Goal: Transaction & Acquisition: Book appointment/travel/reservation

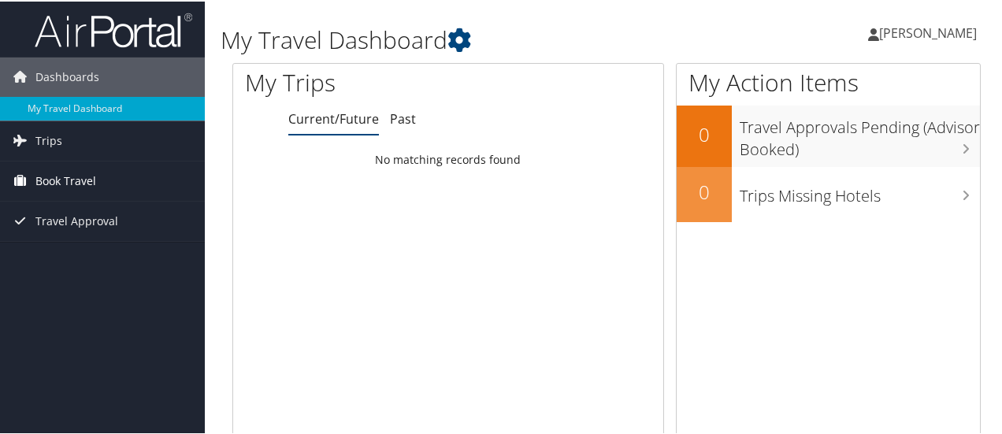
click at [72, 165] on span "Book Travel" at bounding box center [65, 179] width 61 height 39
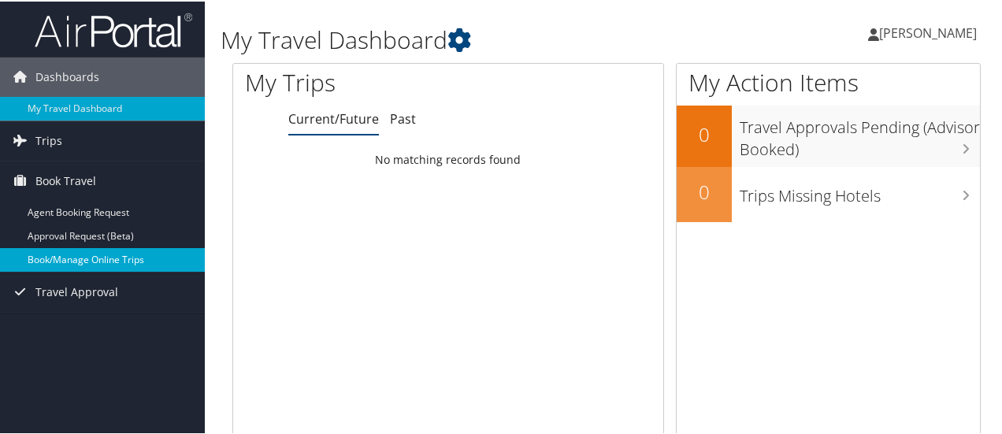
click at [82, 259] on link "Book/Manage Online Trips" at bounding box center [102, 259] width 205 height 24
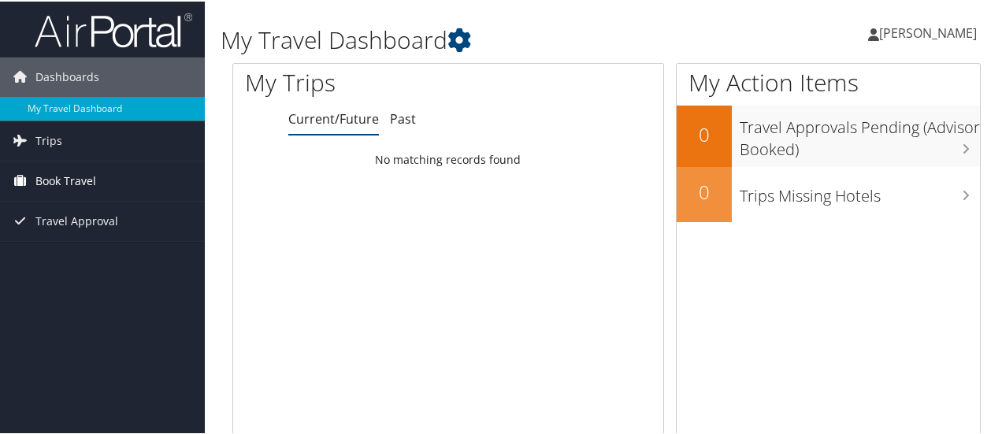
click at [69, 178] on span "Book Travel" at bounding box center [65, 179] width 61 height 39
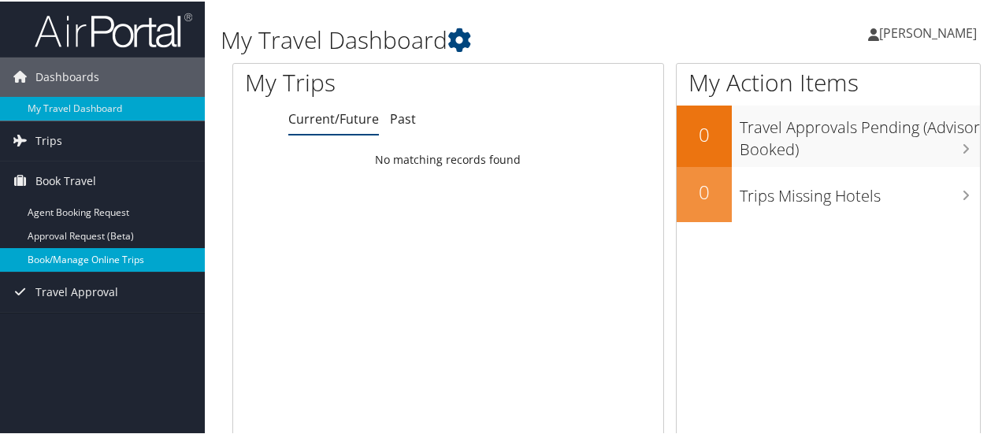
click at [69, 253] on link "Book/Manage Online Trips" at bounding box center [102, 259] width 205 height 24
